Goal: Transaction & Acquisition: Purchase product/service

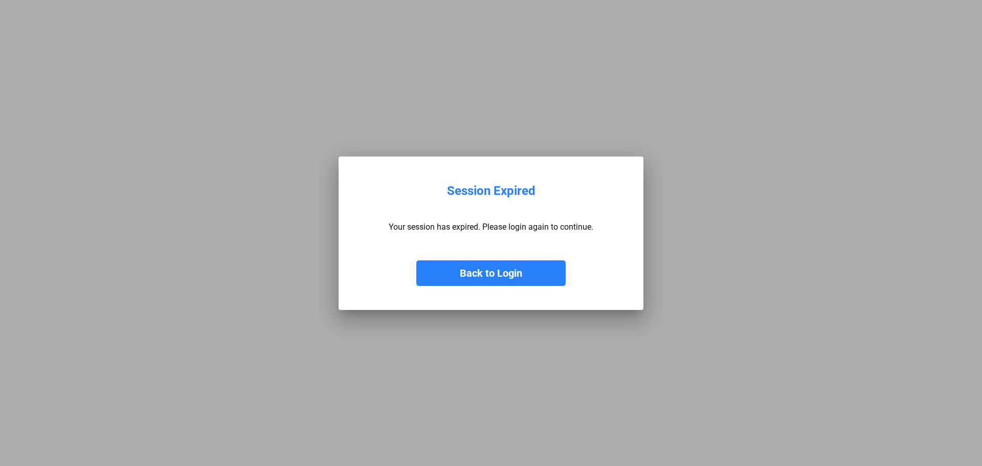
click at [501, 283] on button "Back to Login" at bounding box center [490, 273] width 149 height 26
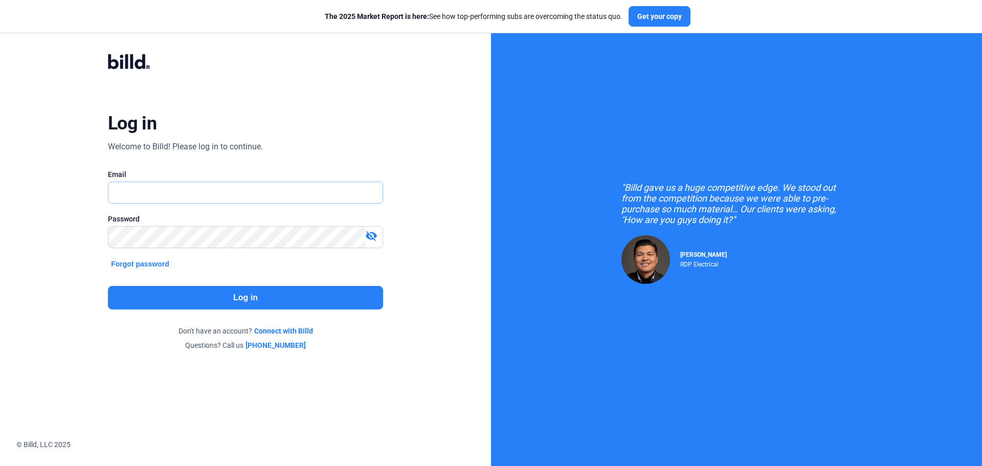
type input "[EMAIL_ADDRESS][DOMAIN_NAME]"
click at [316, 303] on button "Log in" at bounding box center [245, 298] width 275 height 24
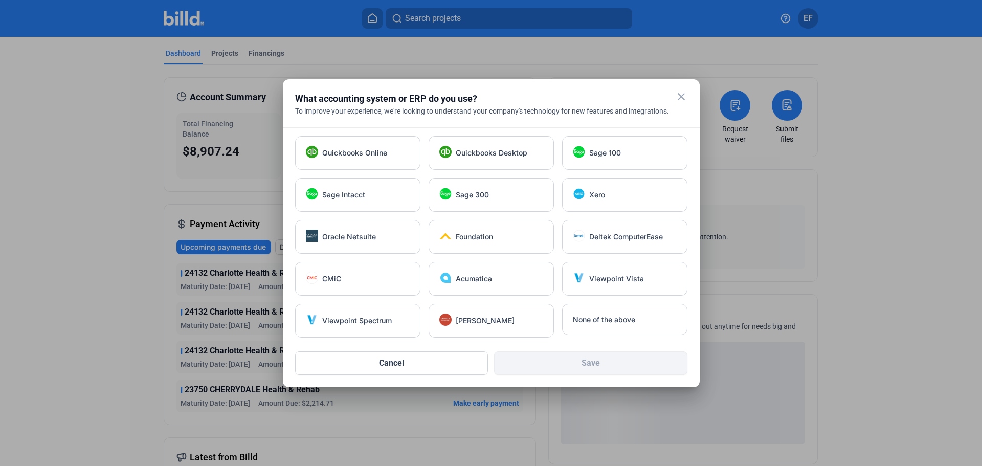
click at [680, 100] on mat-icon "close" at bounding box center [681, 97] width 12 height 12
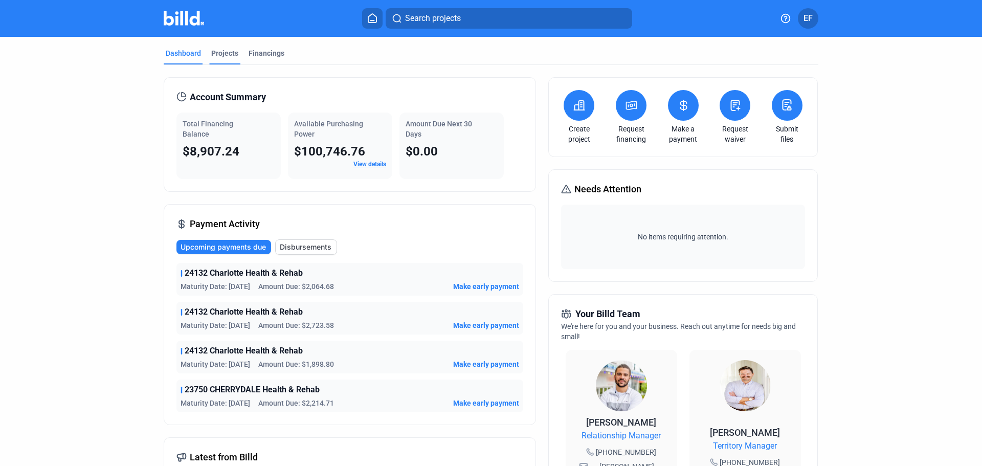
click at [226, 51] on div "Projects" at bounding box center [224, 53] width 27 height 10
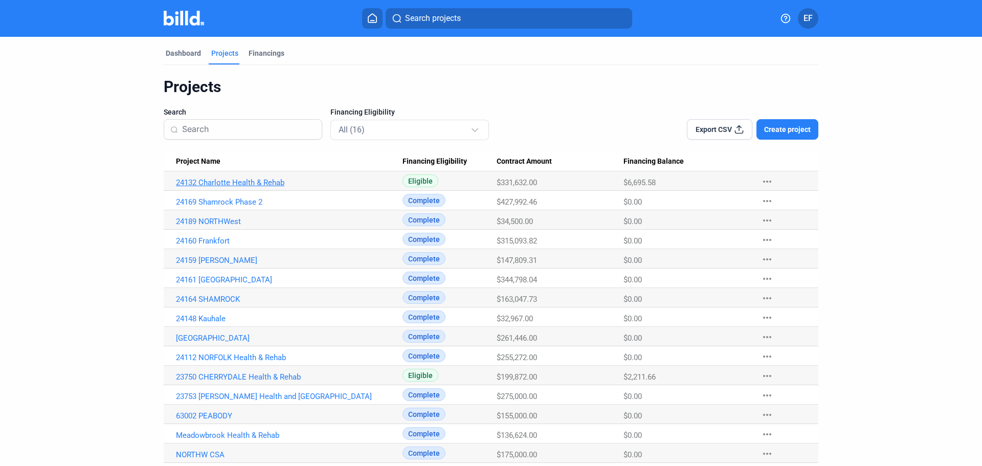
click at [213, 183] on link "24132 Charlotte Health & Rehab" at bounding box center [289, 182] width 227 height 9
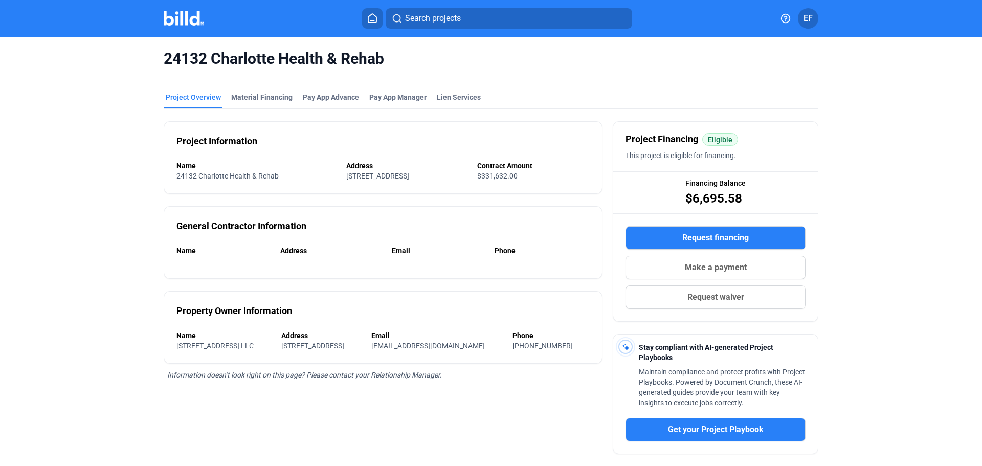
click at [370, 22] on icon at bounding box center [372, 18] width 10 height 10
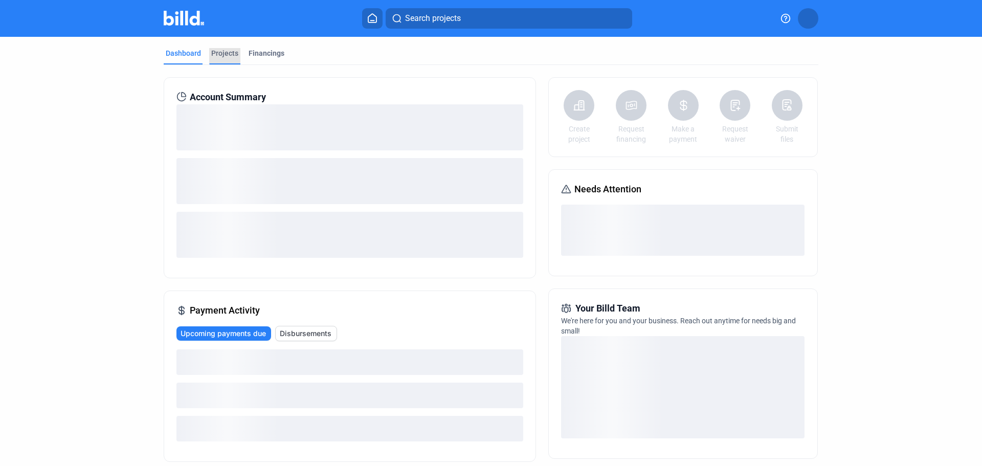
click at [226, 52] on div "Projects" at bounding box center [224, 53] width 27 height 10
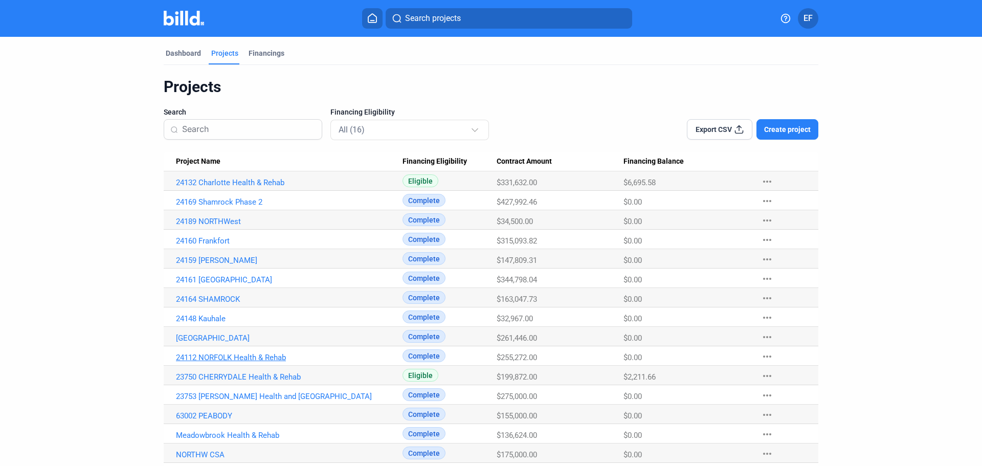
scroll to position [42, 0]
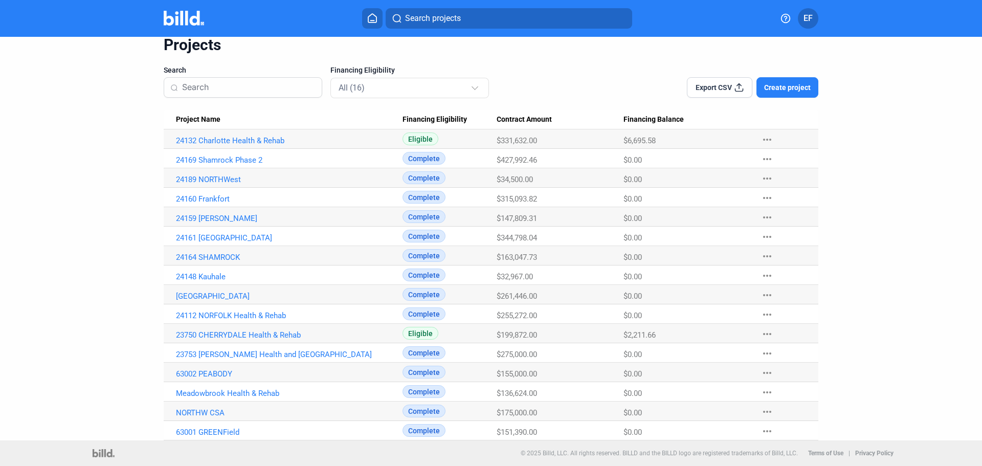
click at [791, 87] on span "Create project" at bounding box center [787, 87] width 47 height 10
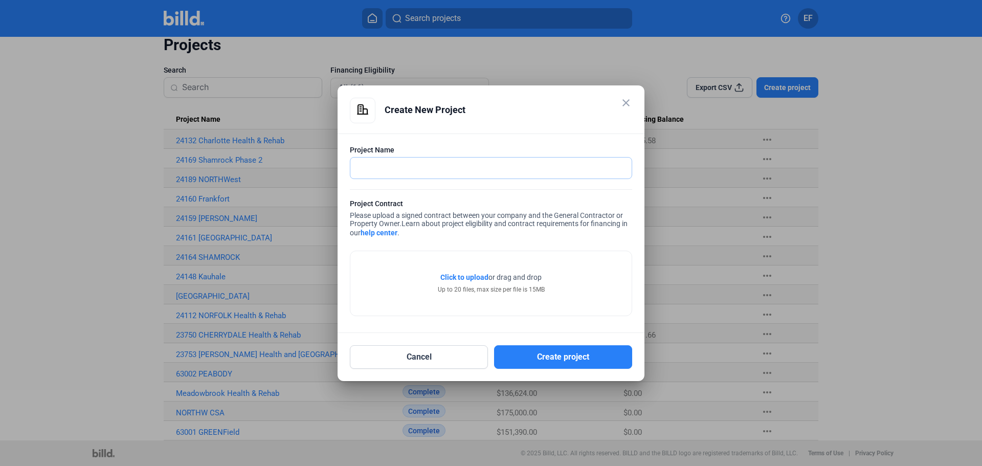
click at [607, 172] on input "text" at bounding box center [490, 168] width 281 height 21
click at [433, 166] on input "St. [PERSON_NAME] Phase 2" at bounding box center [490, 168] width 281 height 21
type input "St. [PERSON_NAME] Phase 1"
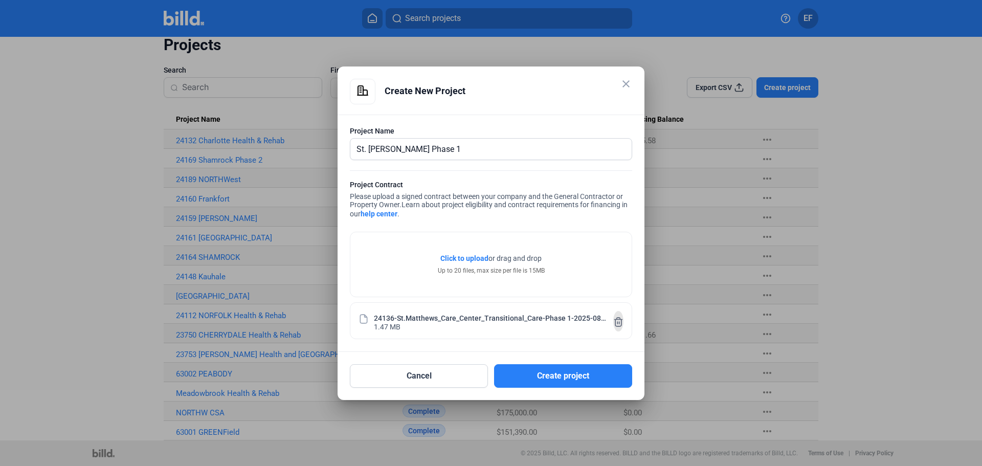
click at [616, 319] on icon at bounding box center [619, 322] width 8 height 9
click at [552, 377] on button "Create project" at bounding box center [563, 376] width 138 height 24
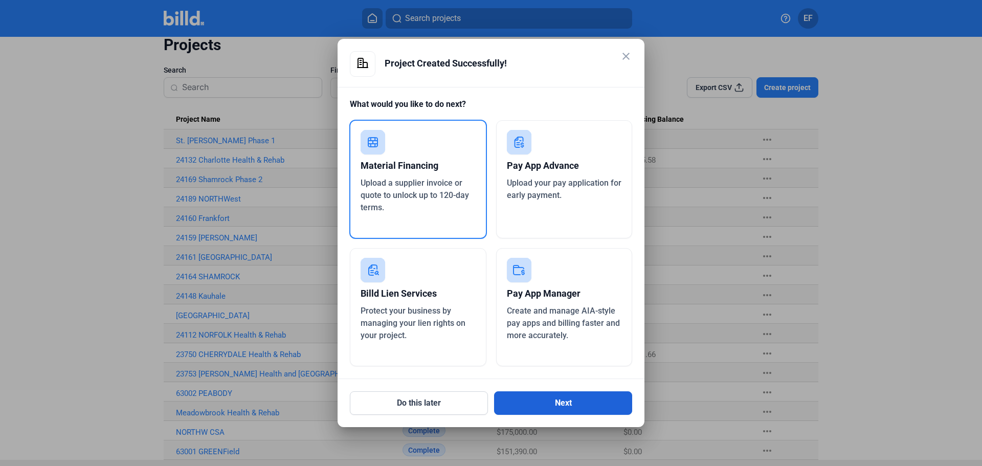
click at [552, 400] on button "Next" at bounding box center [563, 403] width 138 height 24
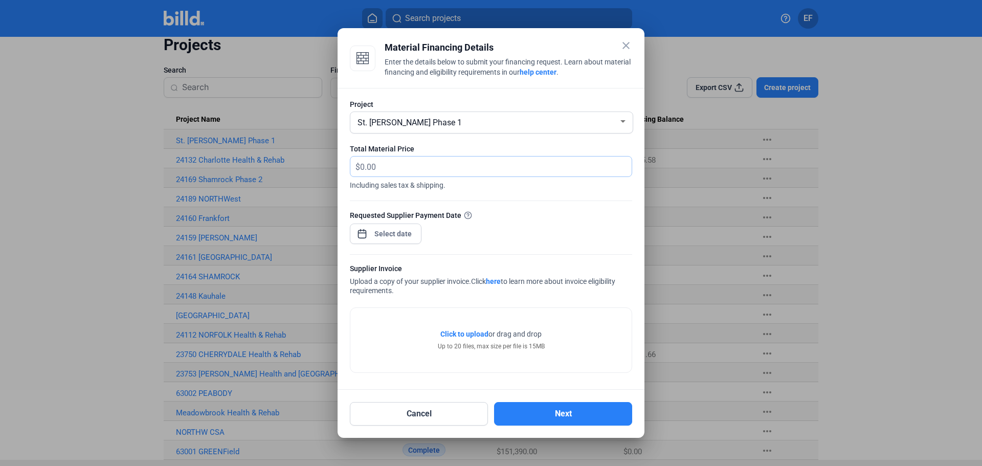
click at [433, 167] on input "text" at bounding box center [490, 167] width 260 height 20
click at [446, 163] on input "text" at bounding box center [490, 167] width 260 height 20
type input "1,238.90"
click at [396, 233] on div "close Material Financing Details Enter the details below to submit your financi…" at bounding box center [491, 233] width 982 height 466
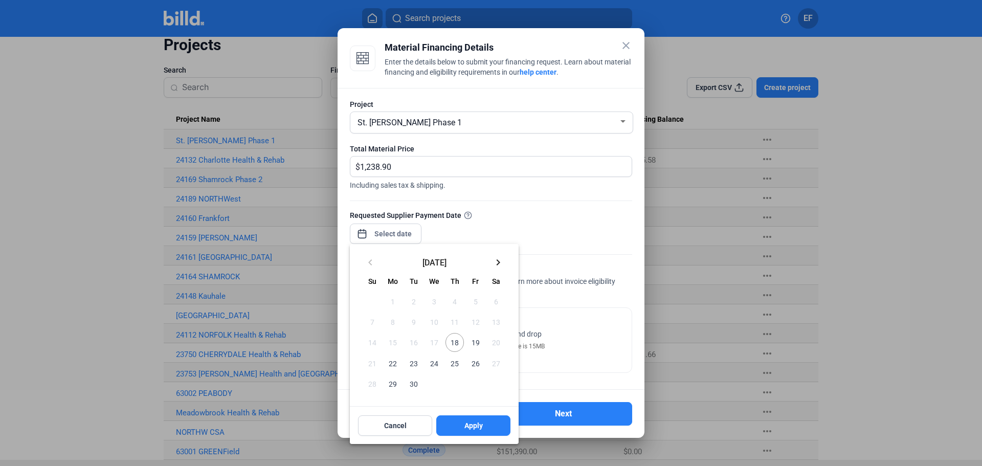
click at [455, 344] on span "18" at bounding box center [455, 342] width 18 height 18
click at [543, 210] on div at bounding box center [491, 233] width 982 height 466
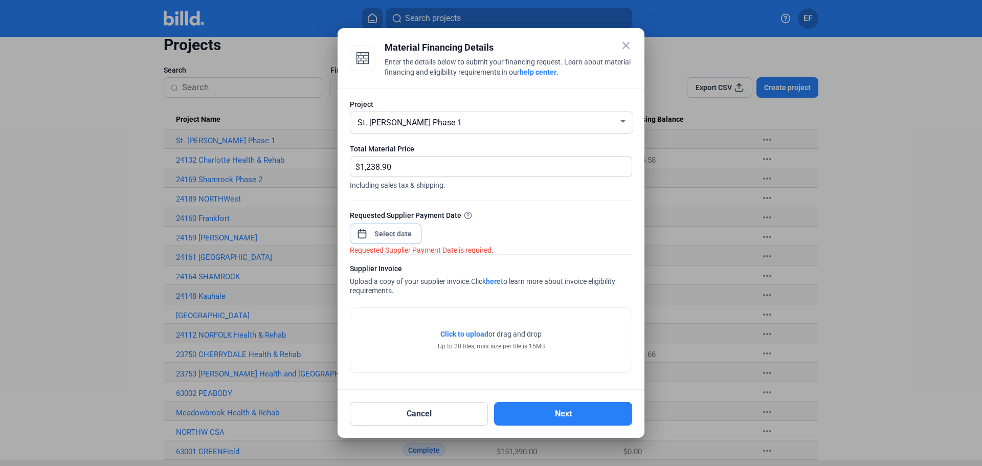
click at [404, 228] on input at bounding box center [393, 234] width 44 height 12
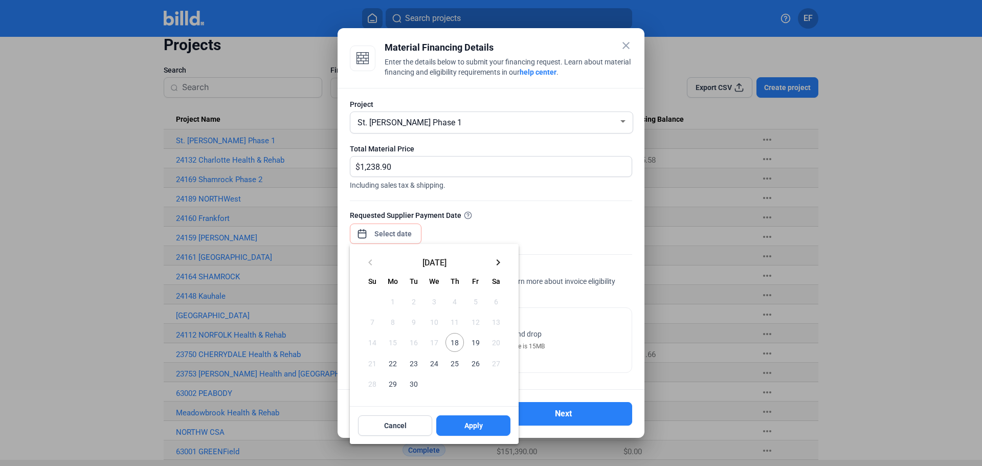
click at [452, 348] on span "18" at bounding box center [455, 342] width 18 height 18
click at [487, 425] on button "Apply" at bounding box center [473, 425] width 74 height 20
type input "[DATE]"
click at [478, 424] on span "Apply" at bounding box center [474, 426] width 18 height 10
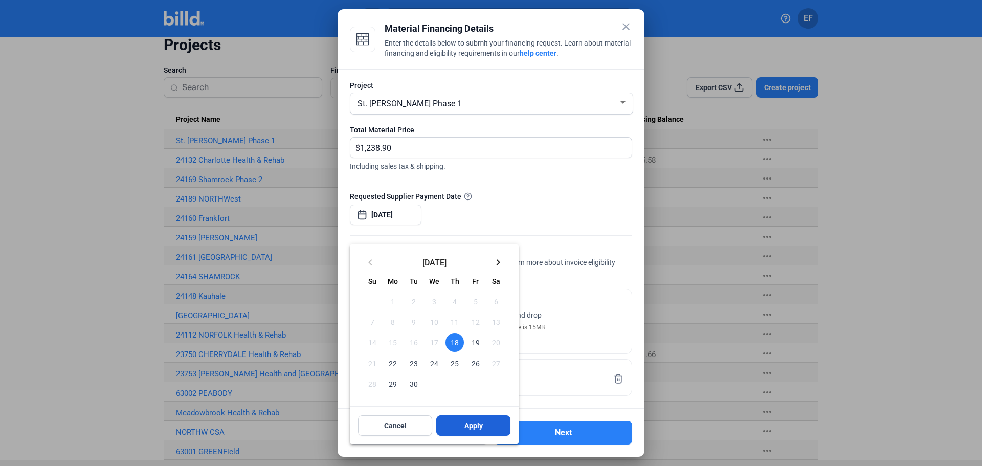
click at [473, 427] on span "Apply" at bounding box center [474, 426] width 18 height 10
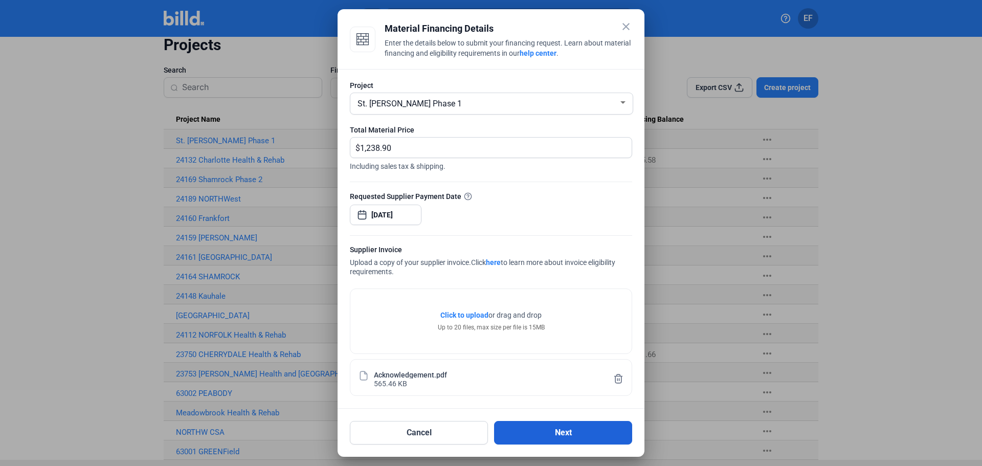
click at [568, 435] on button "Next" at bounding box center [563, 433] width 138 height 24
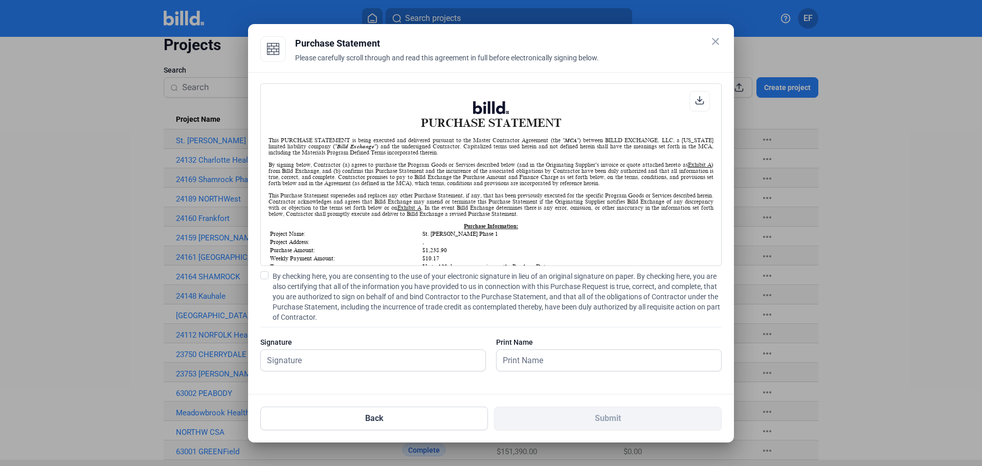
scroll to position [1, 0]
click at [267, 277] on span at bounding box center [264, 275] width 8 height 8
click at [0, 0] on input "By checking here, you are consenting to the use of your electronic signature in…" at bounding box center [0, 0] width 0 height 0
click at [307, 358] on input "text" at bounding box center [373, 360] width 225 height 21
type input "[PERSON_NAME]"
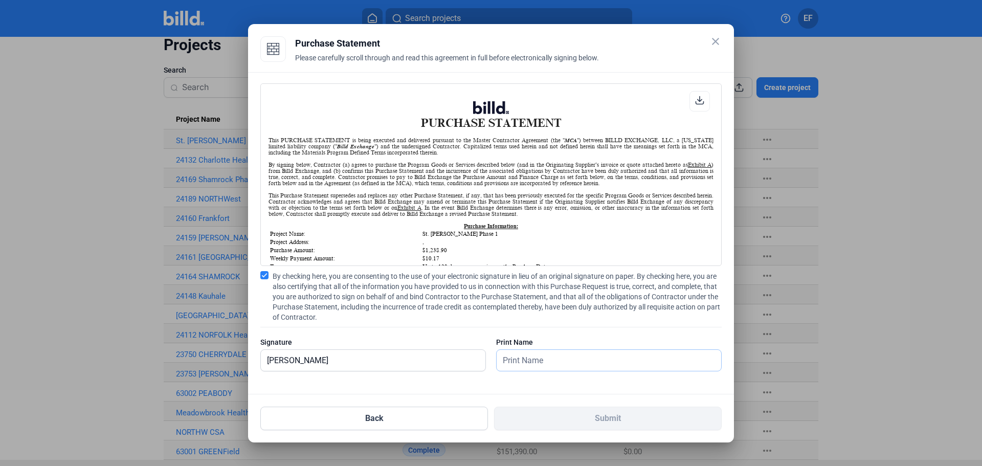
click at [548, 359] on input "text" at bounding box center [609, 360] width 225 height 21
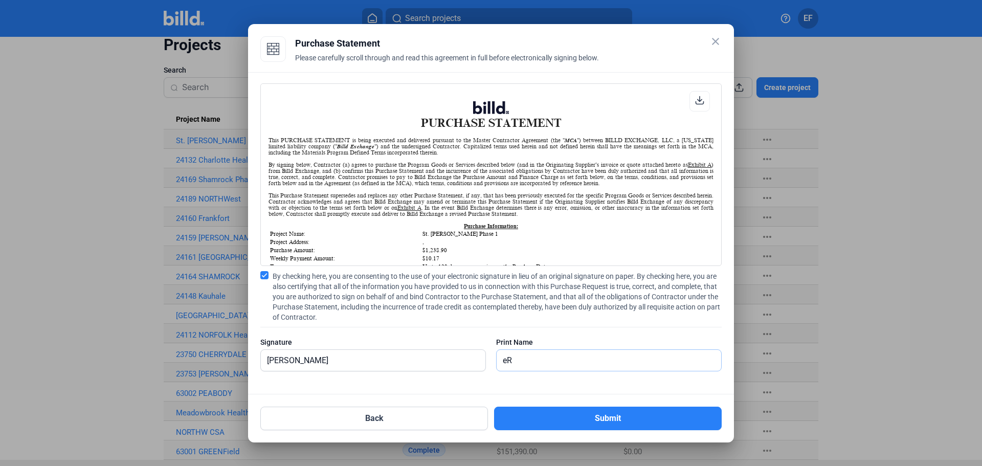
type input "e"
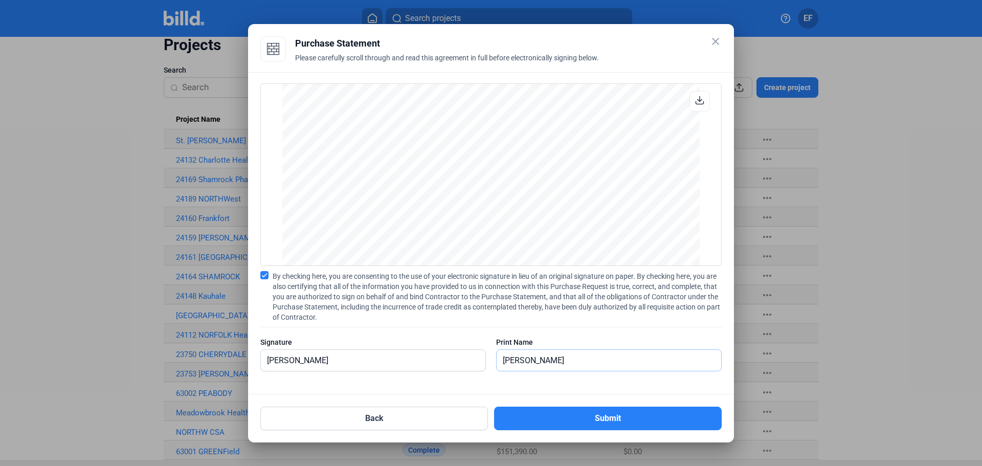
scroll to position [849, 0]
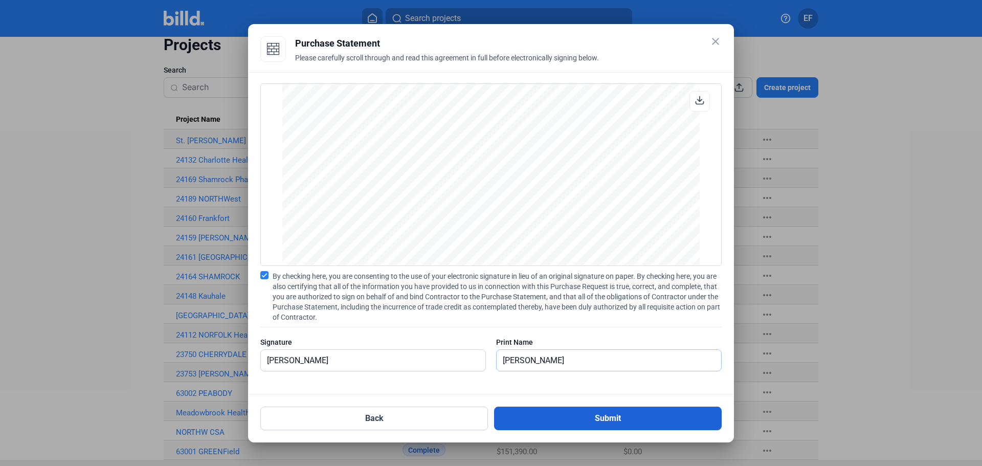
type input "[PERSON_NAME]"
click at [572, 423] on button "Submit" at bounding box center [608, 419] width 228 height 24
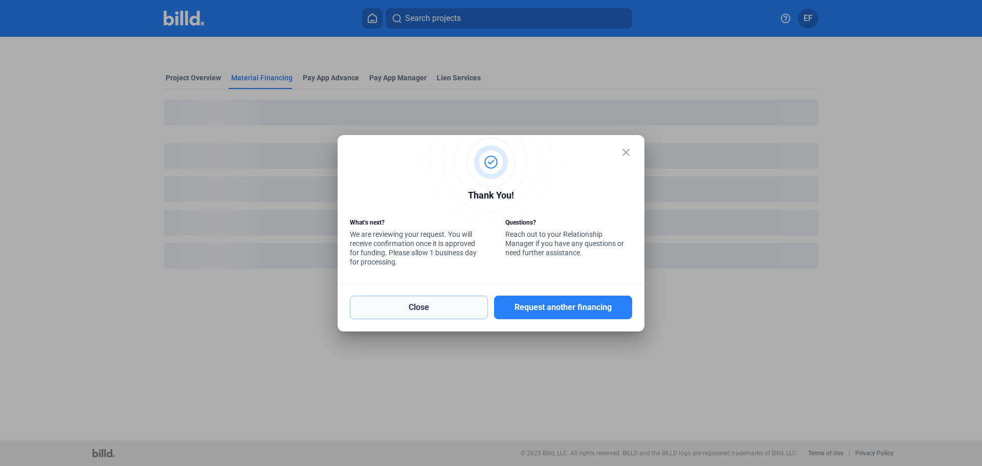
click at [409, 314] on button "Close" at bounding box center [419, 308] width 138 height 24
